Goal: Information Seeking & Learning: Understand process/instructions

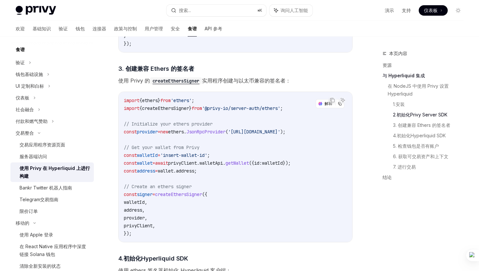
scroll to position [430, 0]
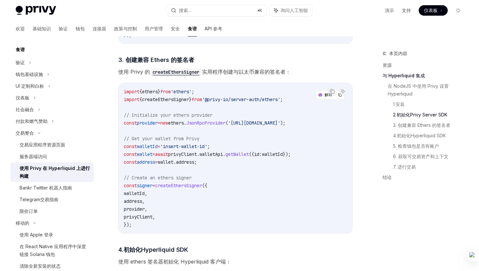
click at [174, 76] on code "createEthersSigner" at bounding box center [176, 71] width 52 height 7
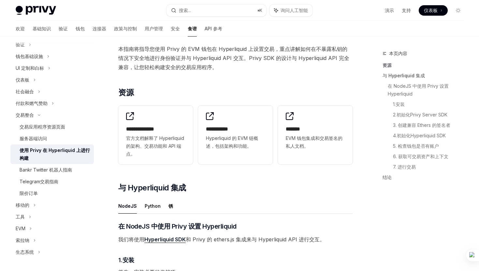
scroll to position [59, 0]
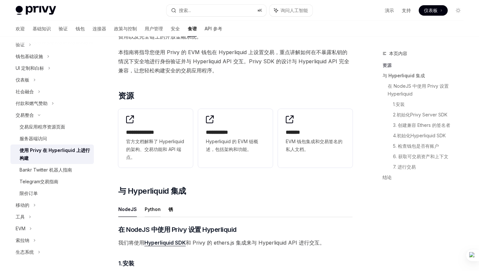
click at [153, 207] on font "Python" at bounding box center [153, 209] width 16 height 6
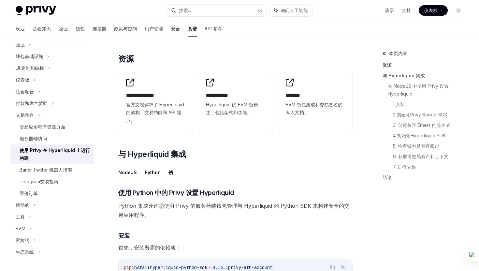
scroll to position [97, 0]
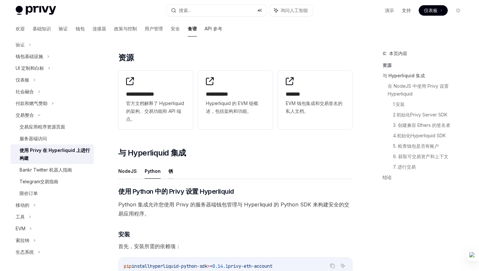
click at [170, 171] on font "锈" at bounding box center [170, 171] width 5 height 6
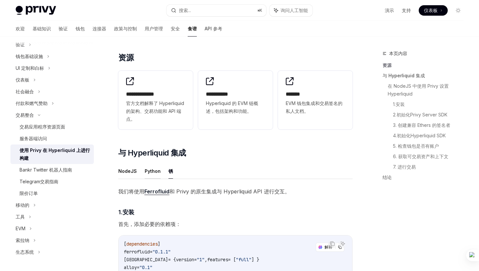
click at [147, 174] on font "Python" at bounding box center [153, 171] width 16 height 8
type textarea "*"
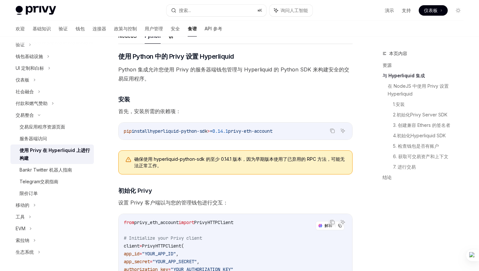
scroll to position [223, 0]
